Goal: Task Accomplishment & Management: Use online tool/utility

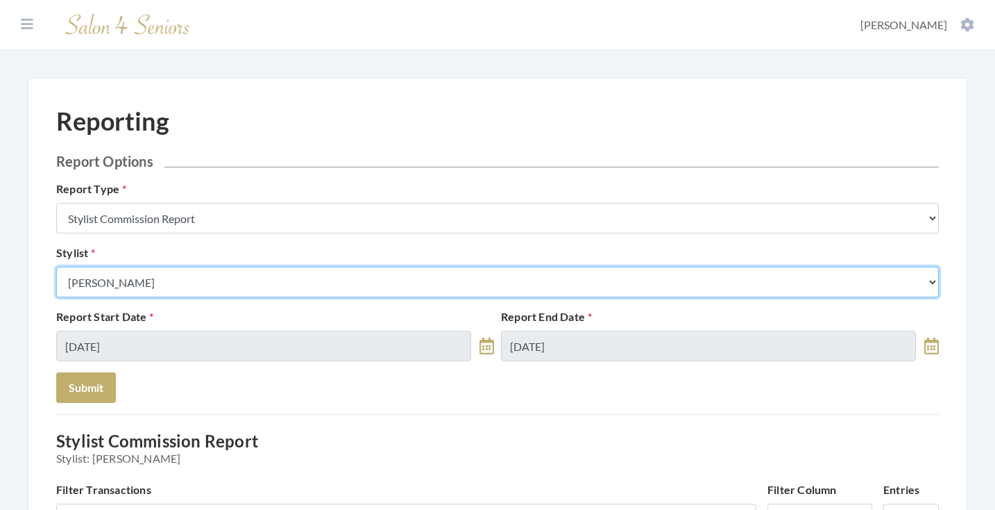
scroll to position [16, 0]
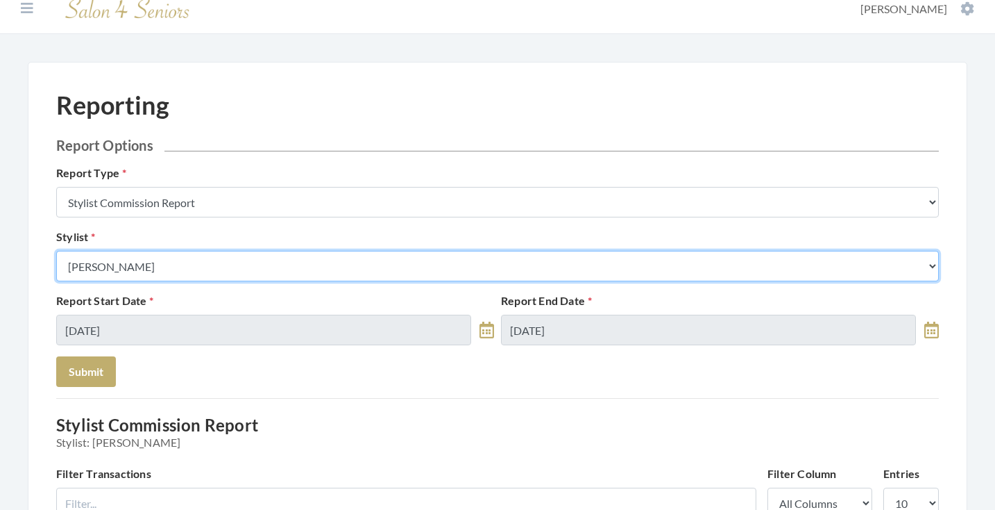
select select "43"
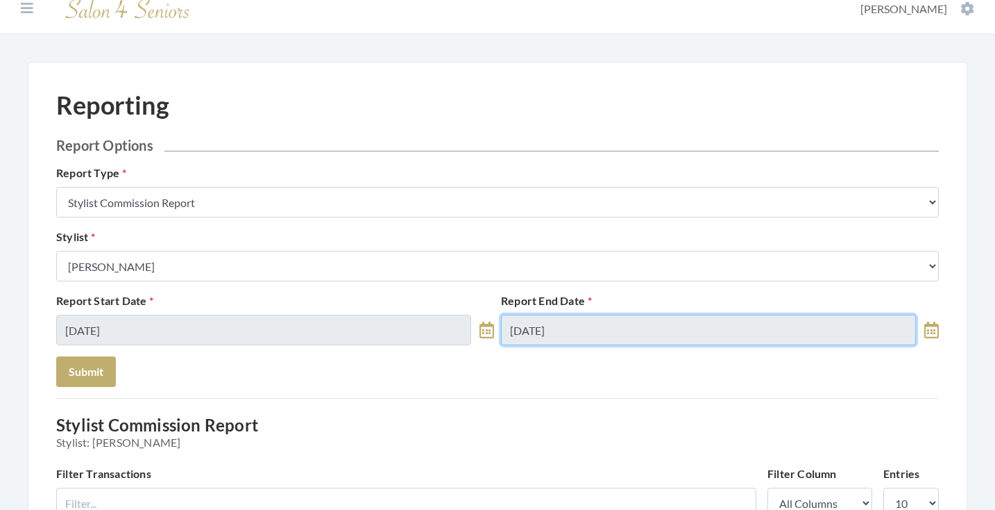
click at [568, 321] on input "08/11/2025" at bounding box center [708, 329] width 415 height 31
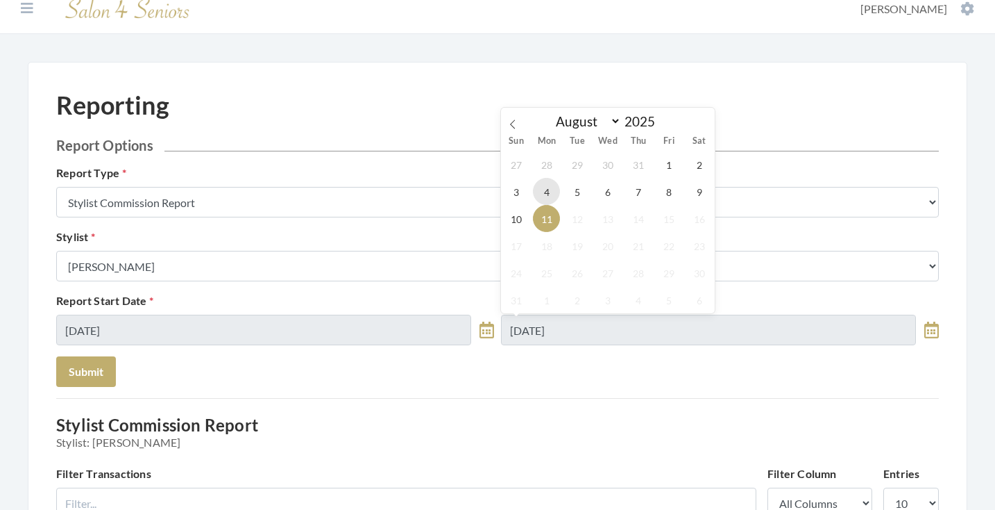
click at [539, 192] on span "4" at bounding box center [546, 191] width 27 height 27
type input "[DATE]"
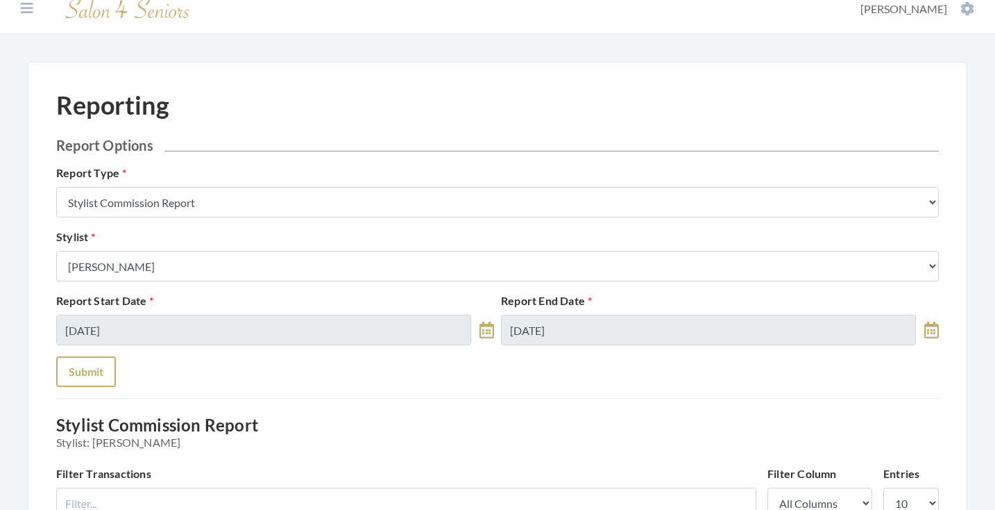
click at [90, 376] on button "Submit" at bounding box center [86, 371] width 60 height 31
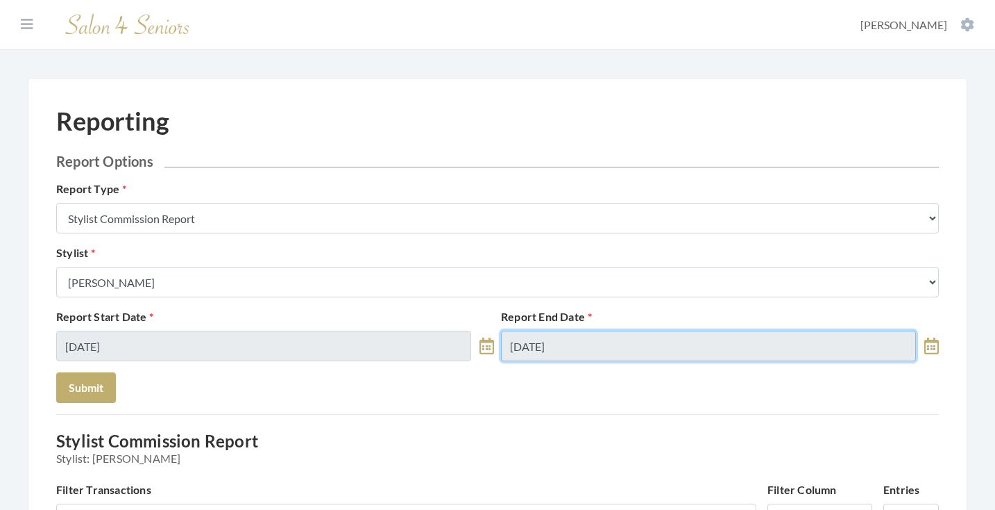
click at [605, 350] on input "[DATE]" at bounding box center [708, 345] width 415 height 31
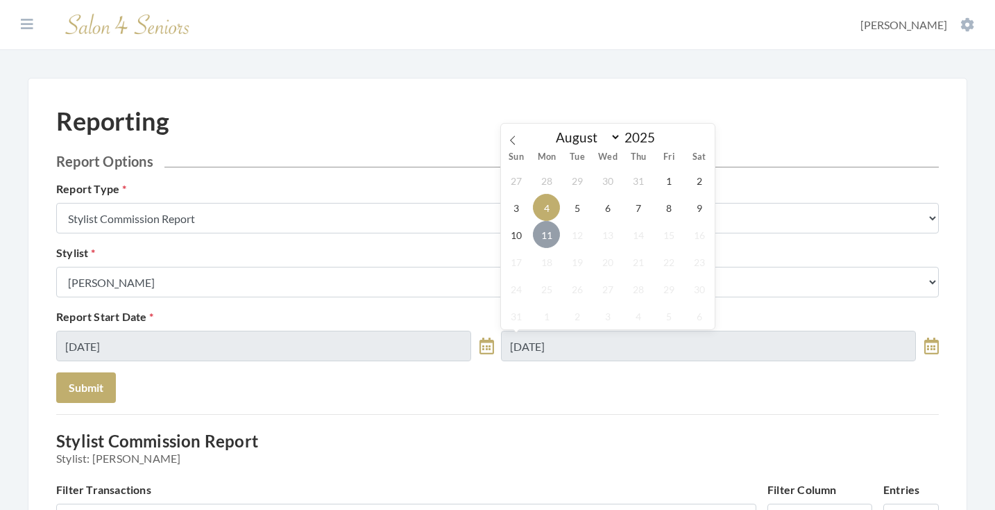
click at [543, 244] on span "11" at bounding box center [546, 234] width 27 height 27
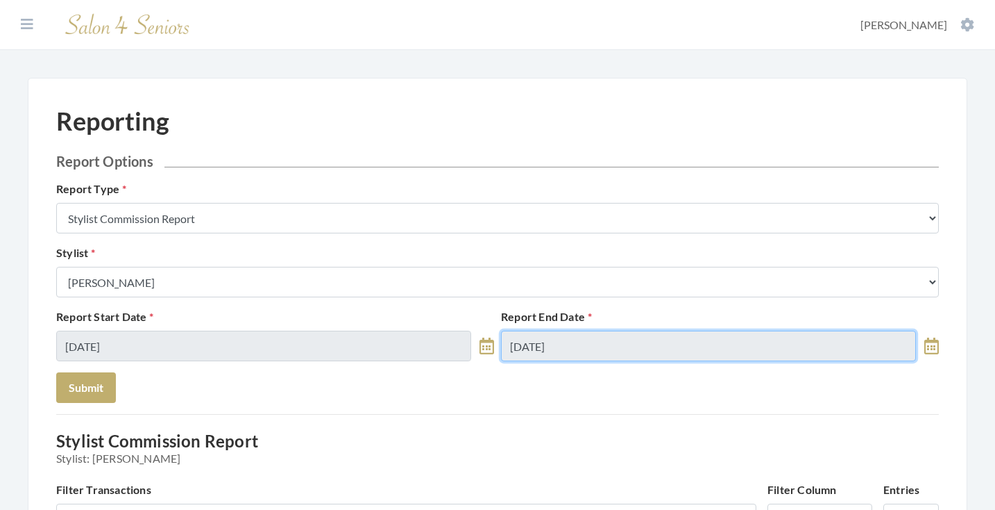
click at [564, 348] on input "08/11/2025" at bounding box center [708, 345] width 415 height 31
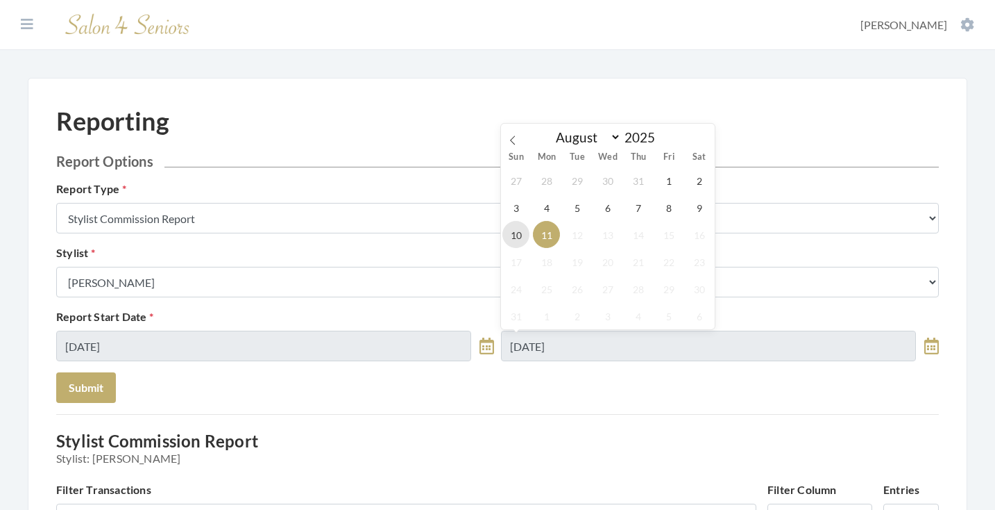
click at [513, 239] on span "10" at bounding box center [516, 234] width 27 height 27
type input "[DATE]"
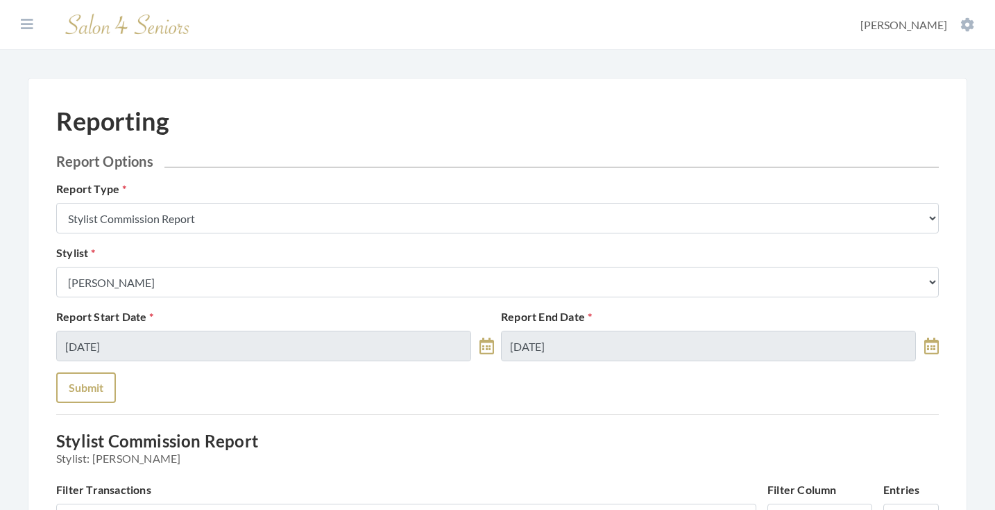
click at [84, 396] on button "Submit" at bounding box center [86, 387] width 60 height 31
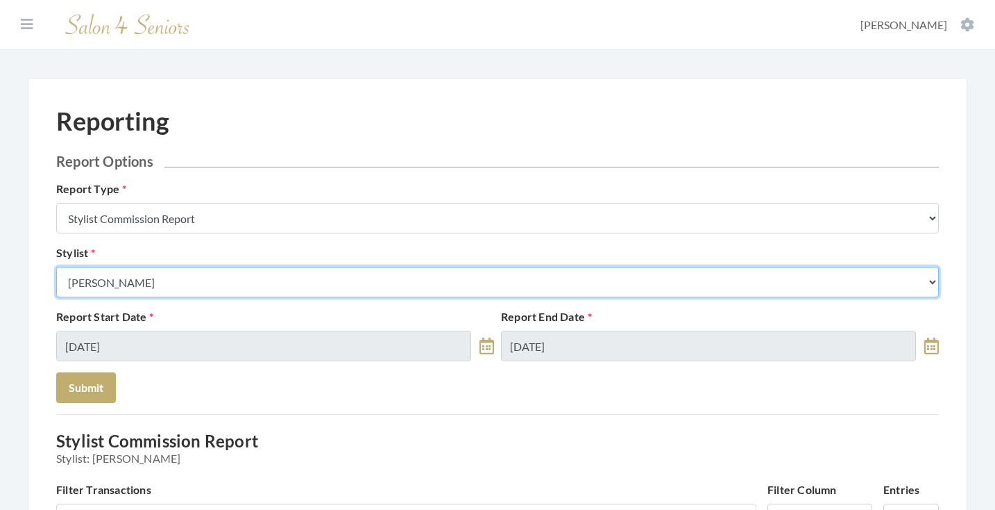
select select "115"
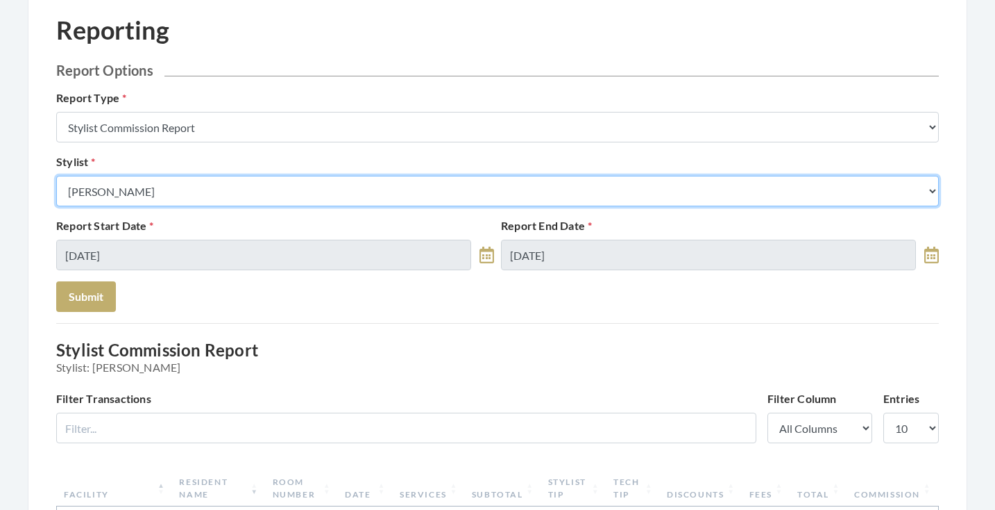
scroll to position [92, 0]
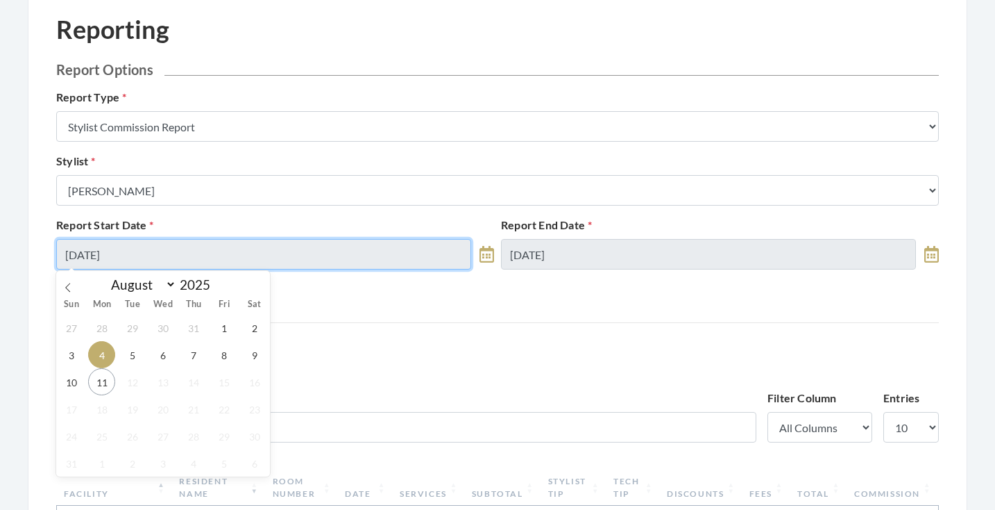
click at [324, 254] on input "[DATE]" at bounding box center [263, 254] width 415 height 31
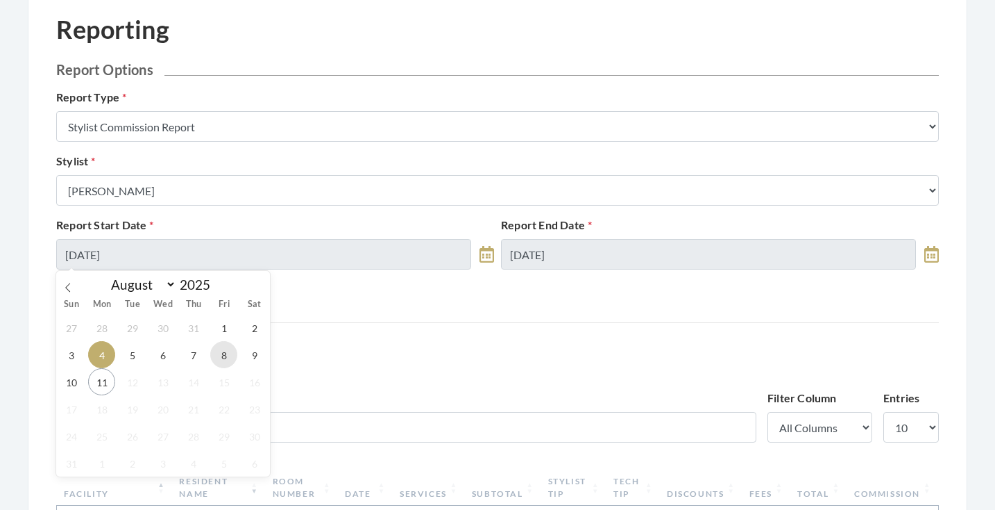
click at [220, 353] on span "8" at bounding box center [223, 354] width 27 height 27
type input "08/08/2025"
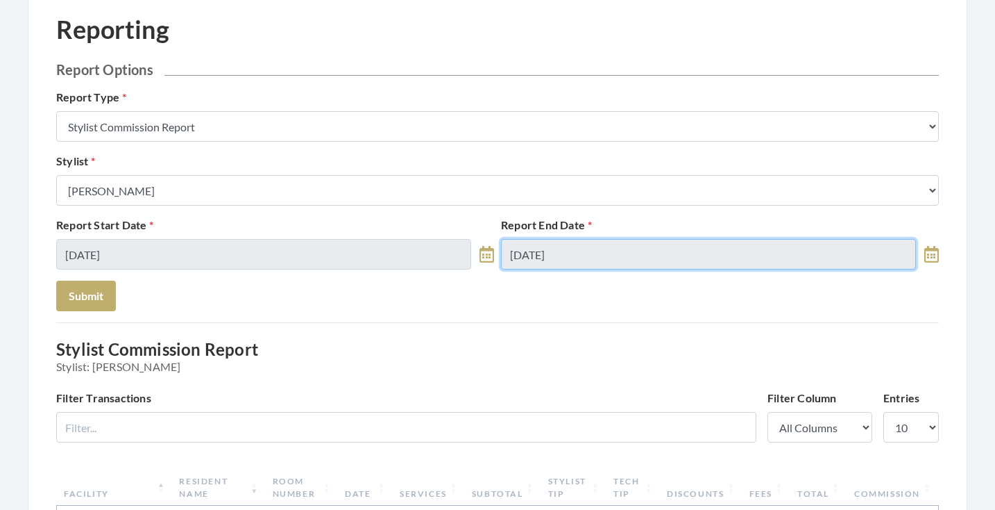
click at [519, 255] on input "08/10/2025" at bounding box center [708, 254] width 415 height 31
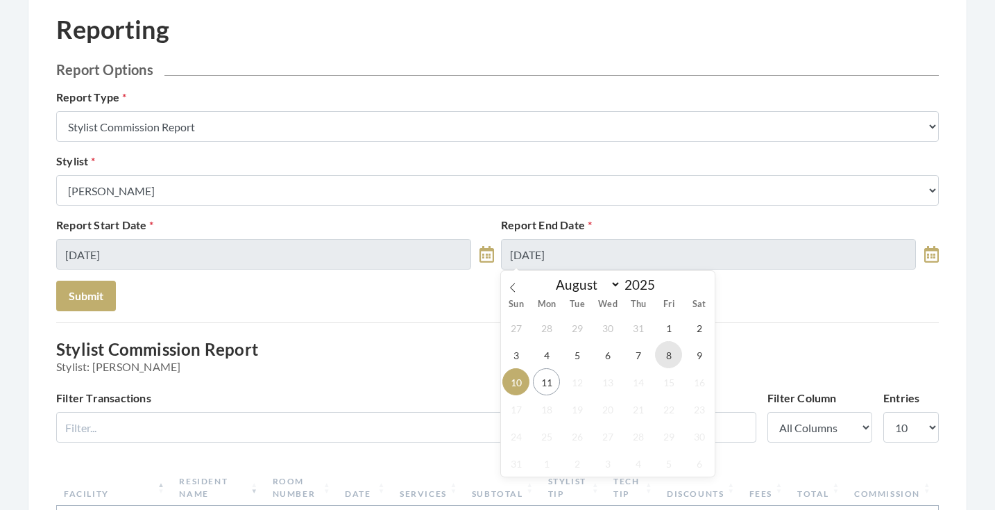
click at [677, 358] on span "8" at bounding box center [668, 354] width 27 height 27
type input "08/08/2025"
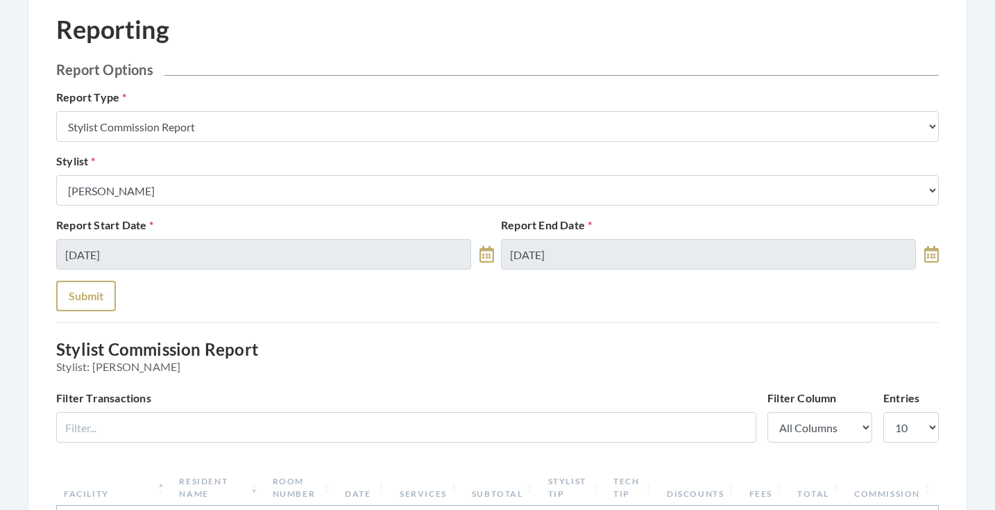
click at [100, 296] on button "Submit" at bounding box center [86, 295] width 60 height 31
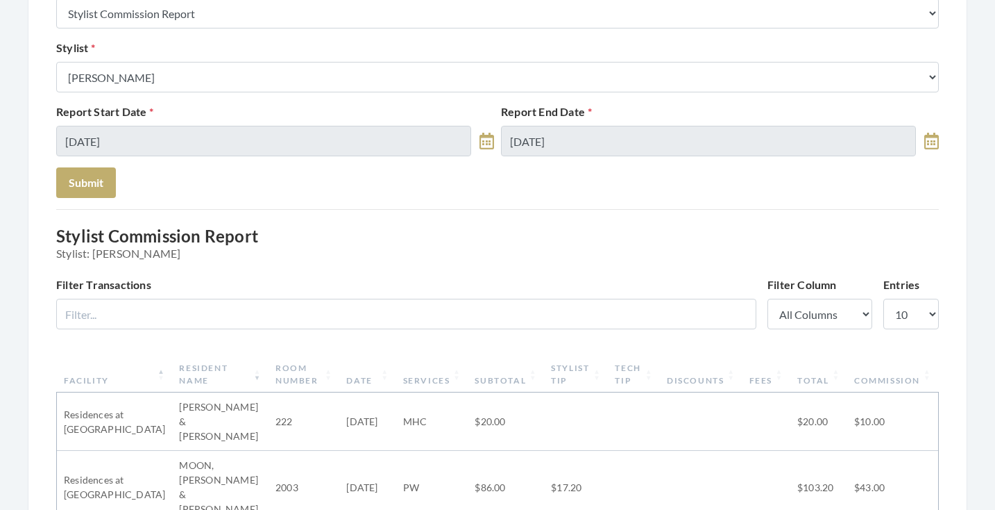
scroll to position [203, 0]
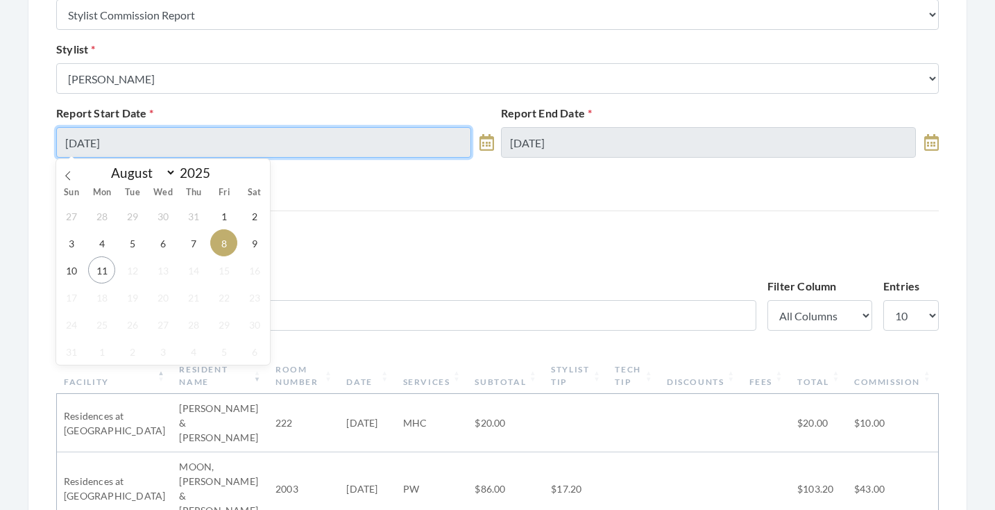
click at [271, 143] on input "[DATE]" at bounding box center [263, 142] width 415 height 31
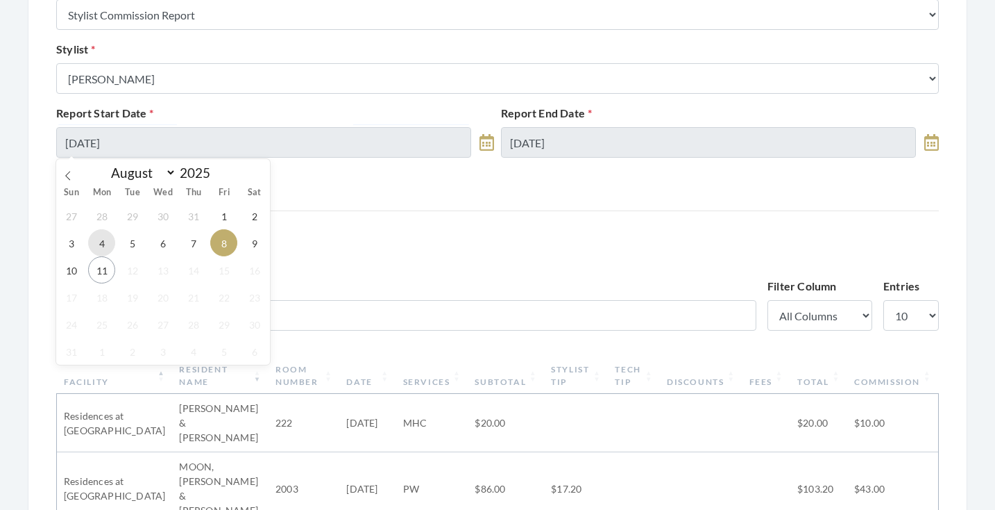
click at [103, 242] on span "4" at bounding box center [101, 242] width 27 height 27
type input "[DATE]"
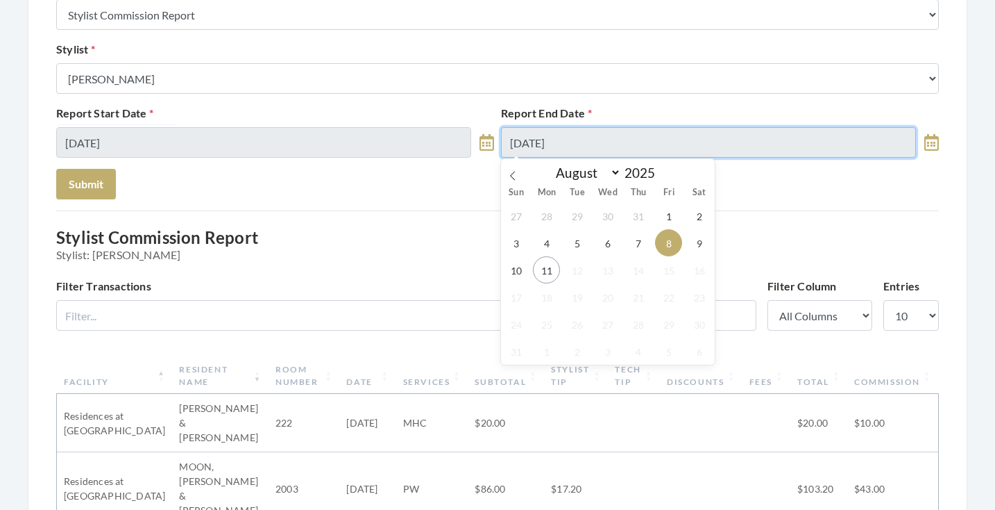
click at [564, 139] on input "08/08/2025" at bounding box center [708, 142] width 415 height 31
click at [516, 264] on span "10" at bounding box center [516, 269] width 27 height 27
type input "08/10/2025"
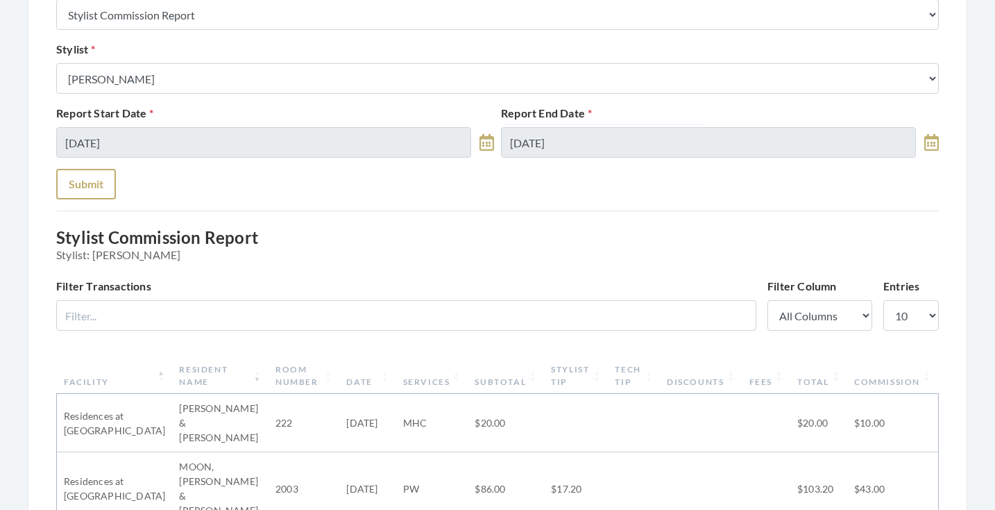
click at [82, 187] on button "Submit" at bounding box center [86, 184] width 60 height 31
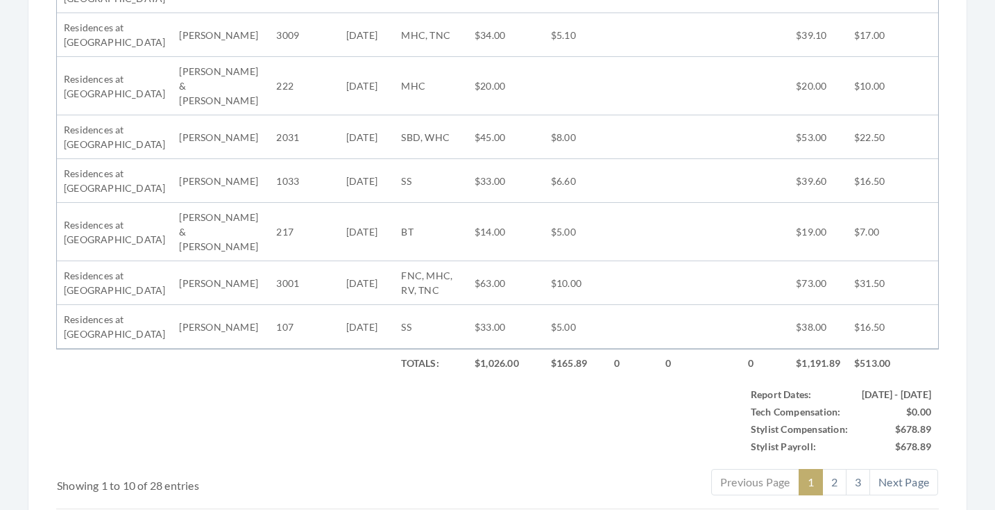
scroll to position [736, 0]
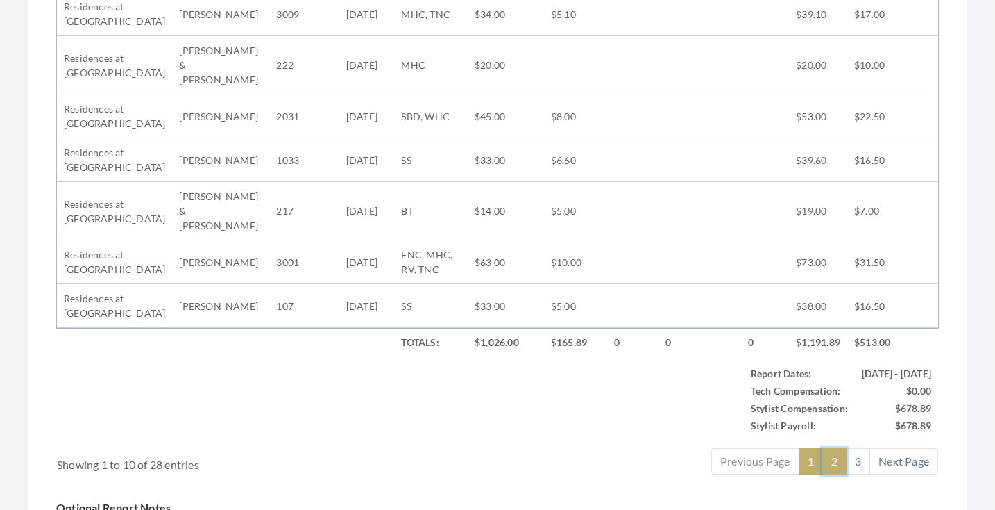
click at [829, 448] on link "2" at bounding box center [835, 461] width 24 height 26
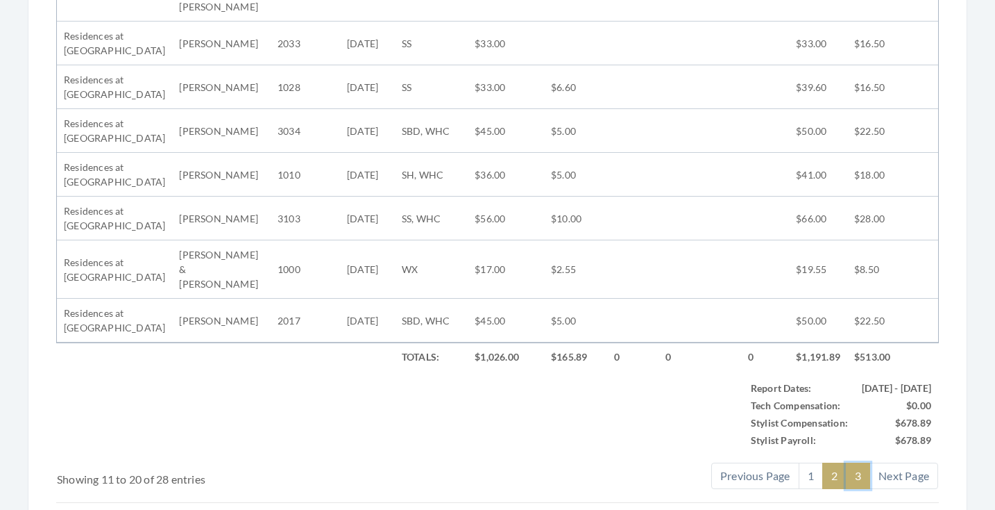
click at [857, 462] on link "3" at bounding box center [858, 475] width 24 height 26
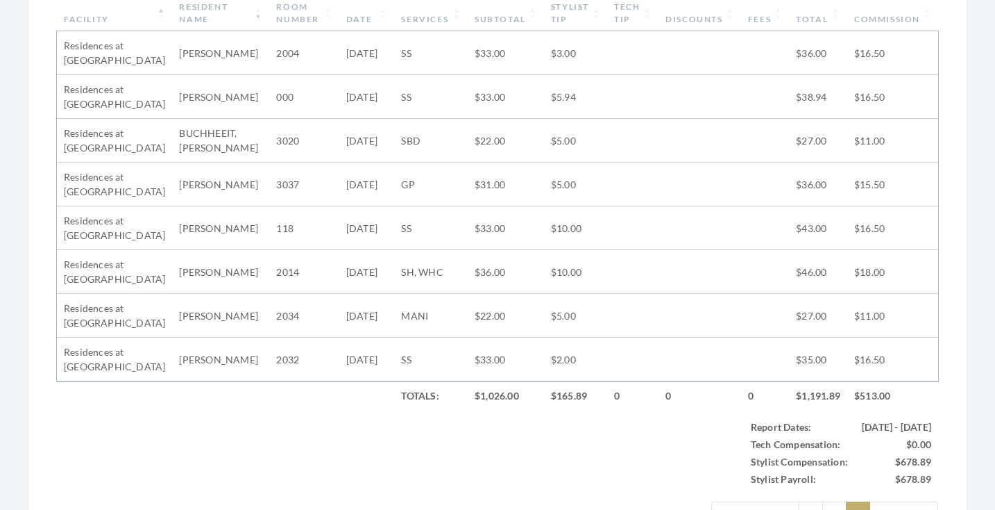
scroll to position [569, 0]
